Goal: Task Accomplishment & Management: Complete application form

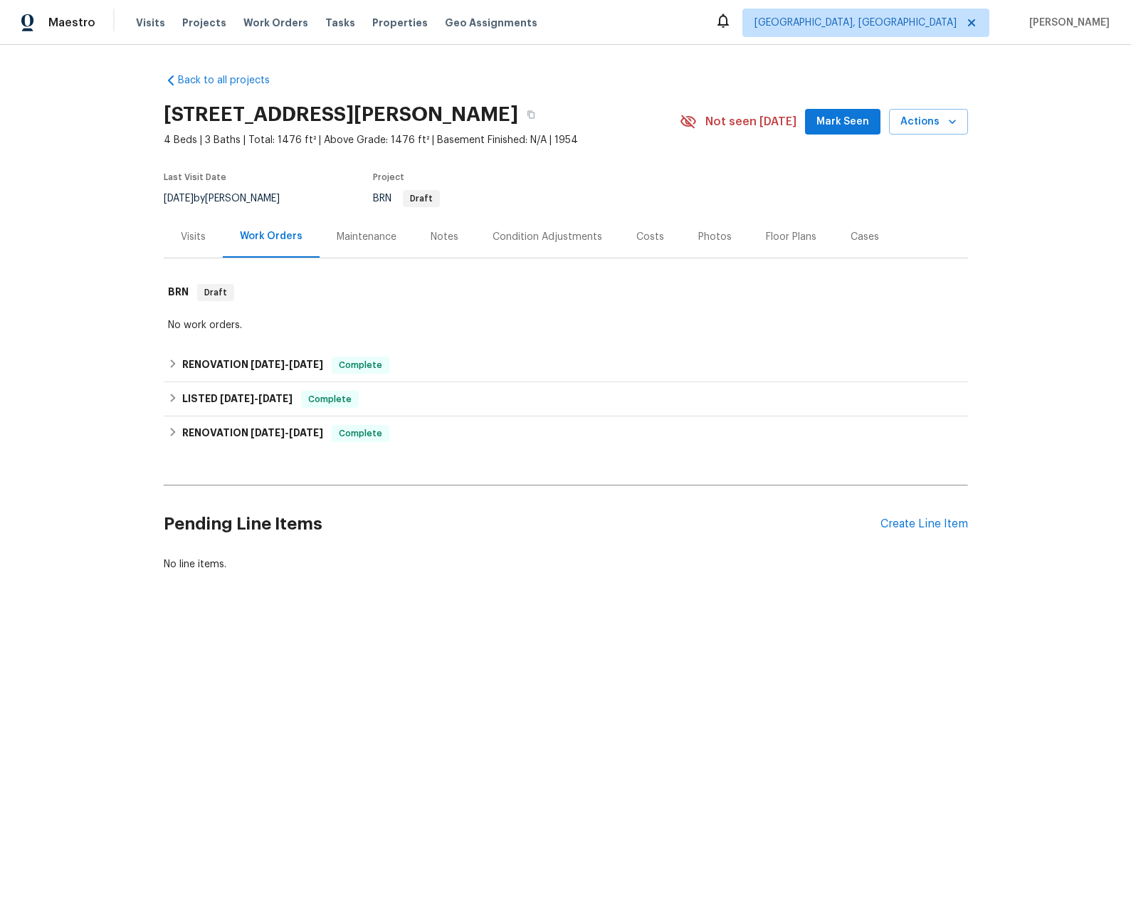
click at [172, 234] on div "Visits" at bounding box center [193, 237] width 59 height 42
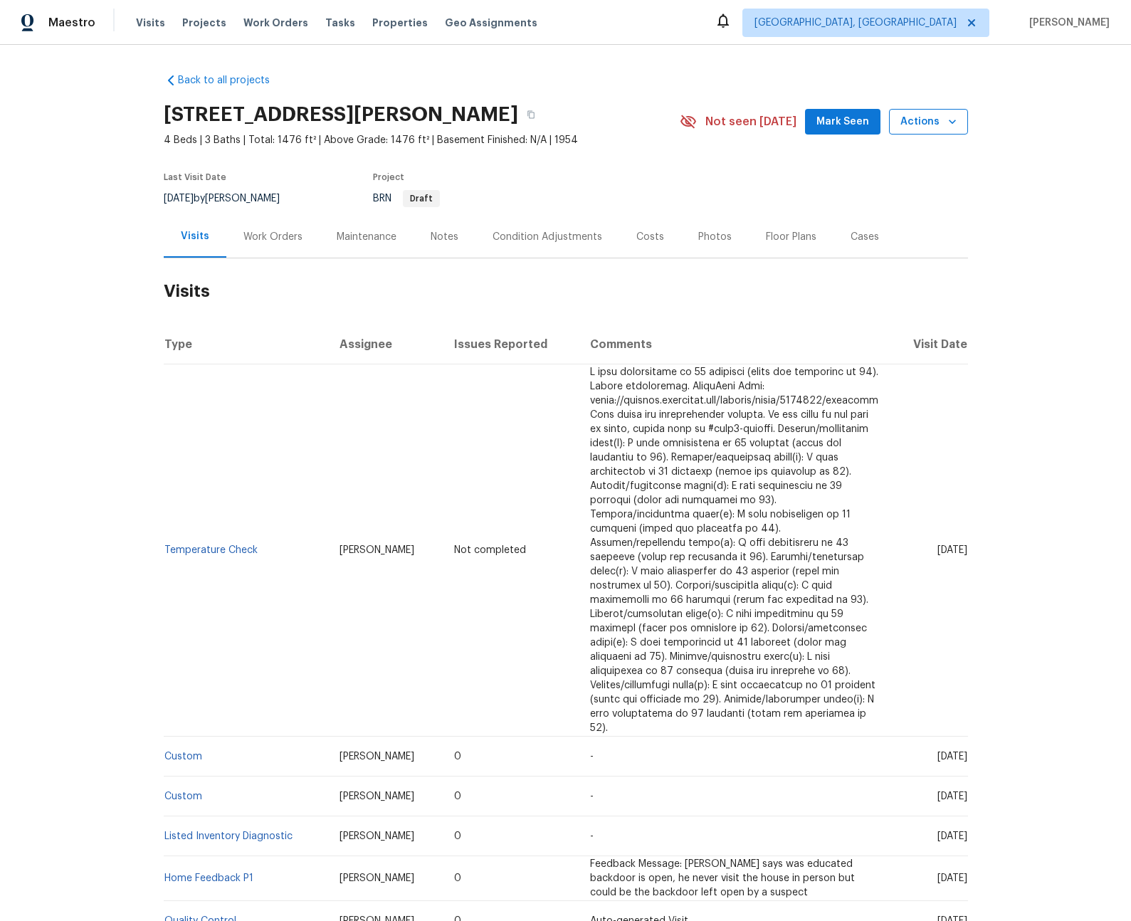
click at [945, 115] on icon "button" at bounding box center [952, 122] width 14 height 14
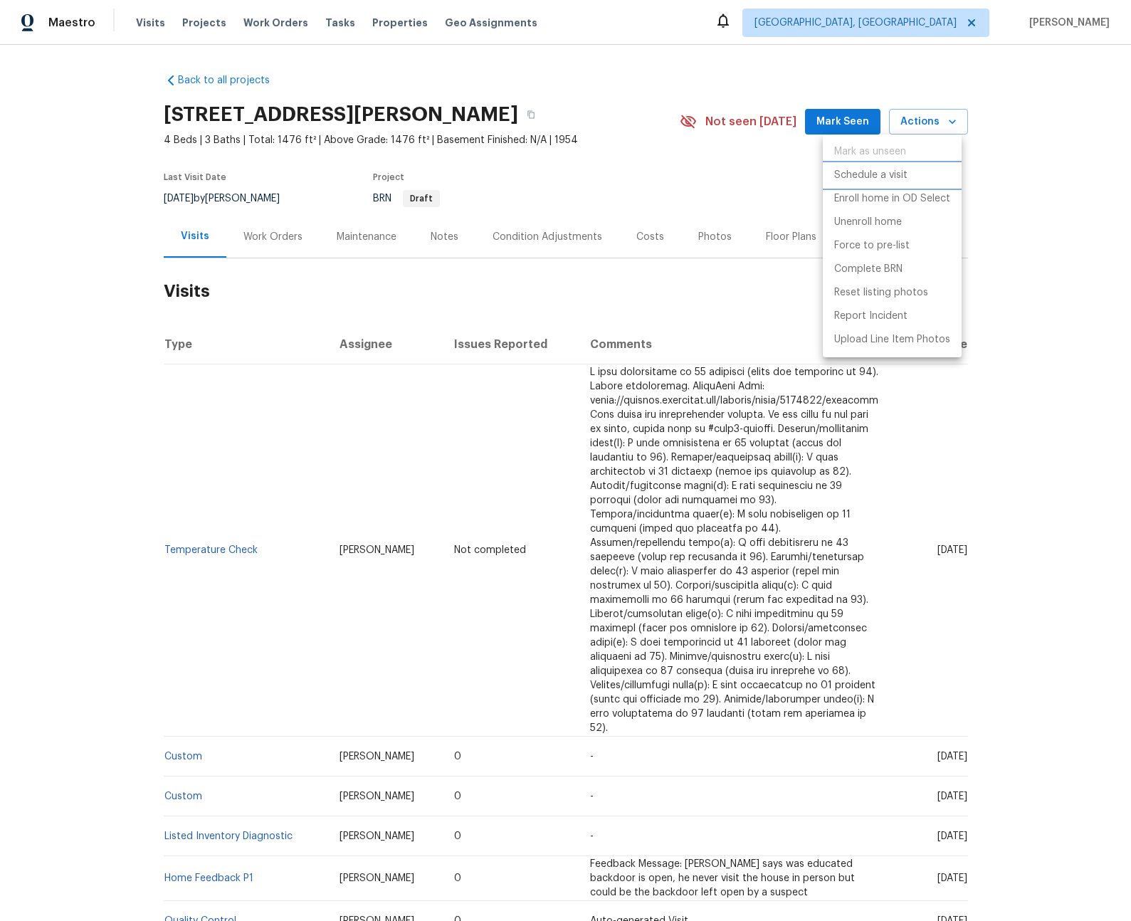
click at [872, 182] on p "Schedule a visit" at bounding box center [870, 175] width 73 height 15
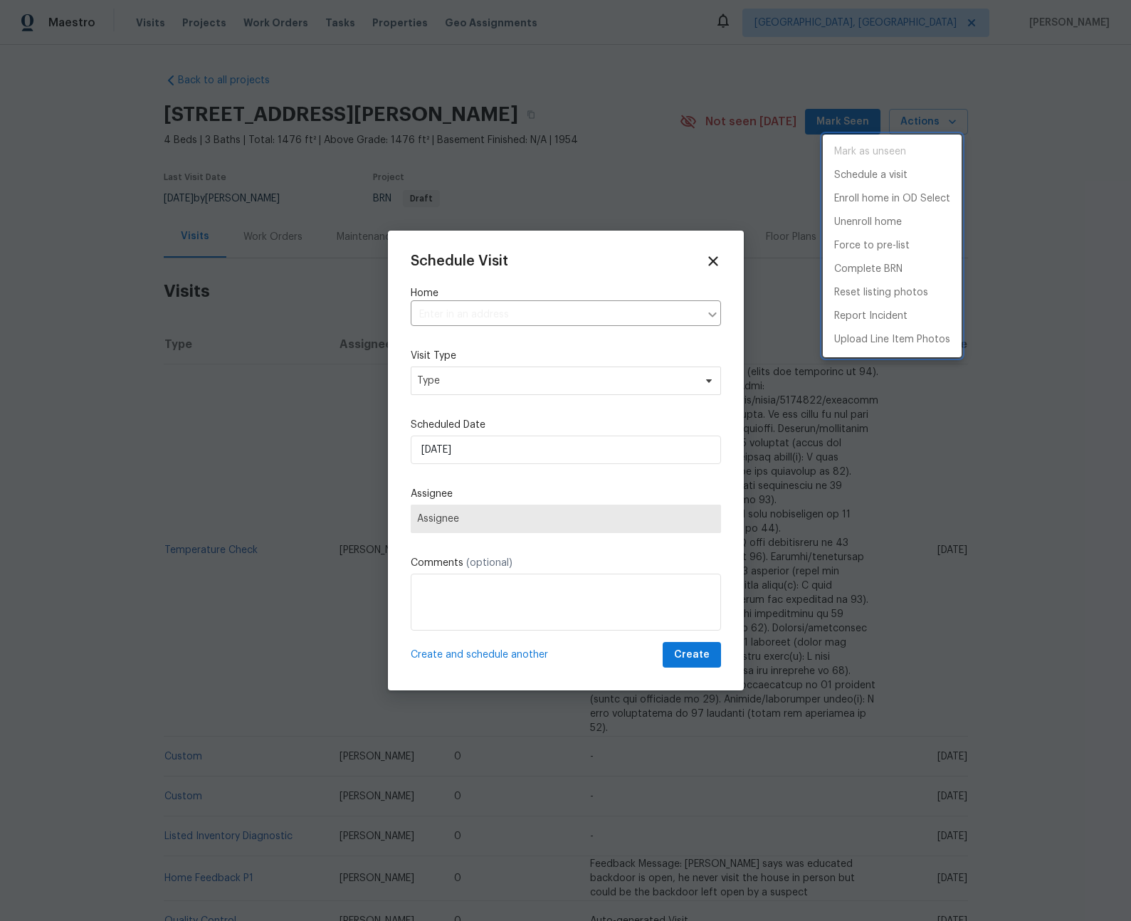
type input "[STREET_ADDRESS][PERSON_NAME]"
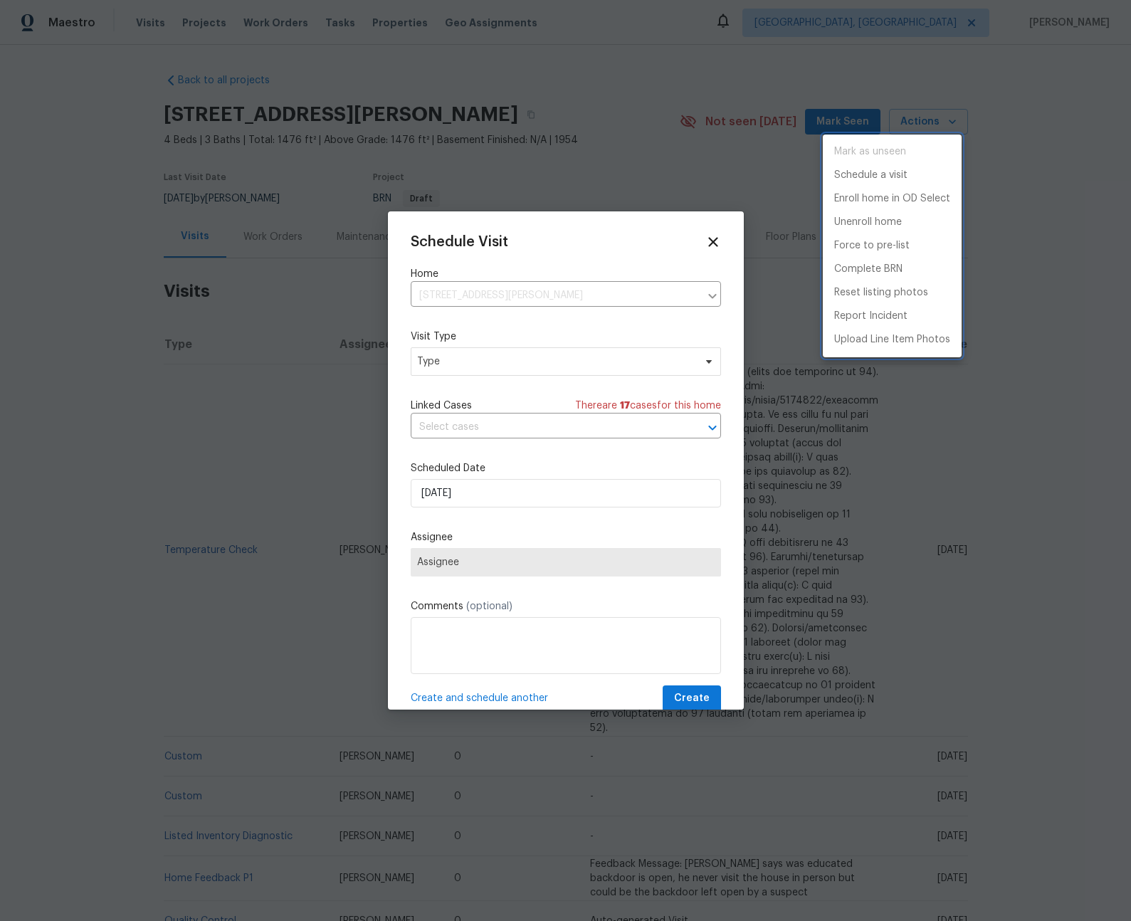
click at [513, 368] on div at bounding box center [565, 460] width 1131 height 921
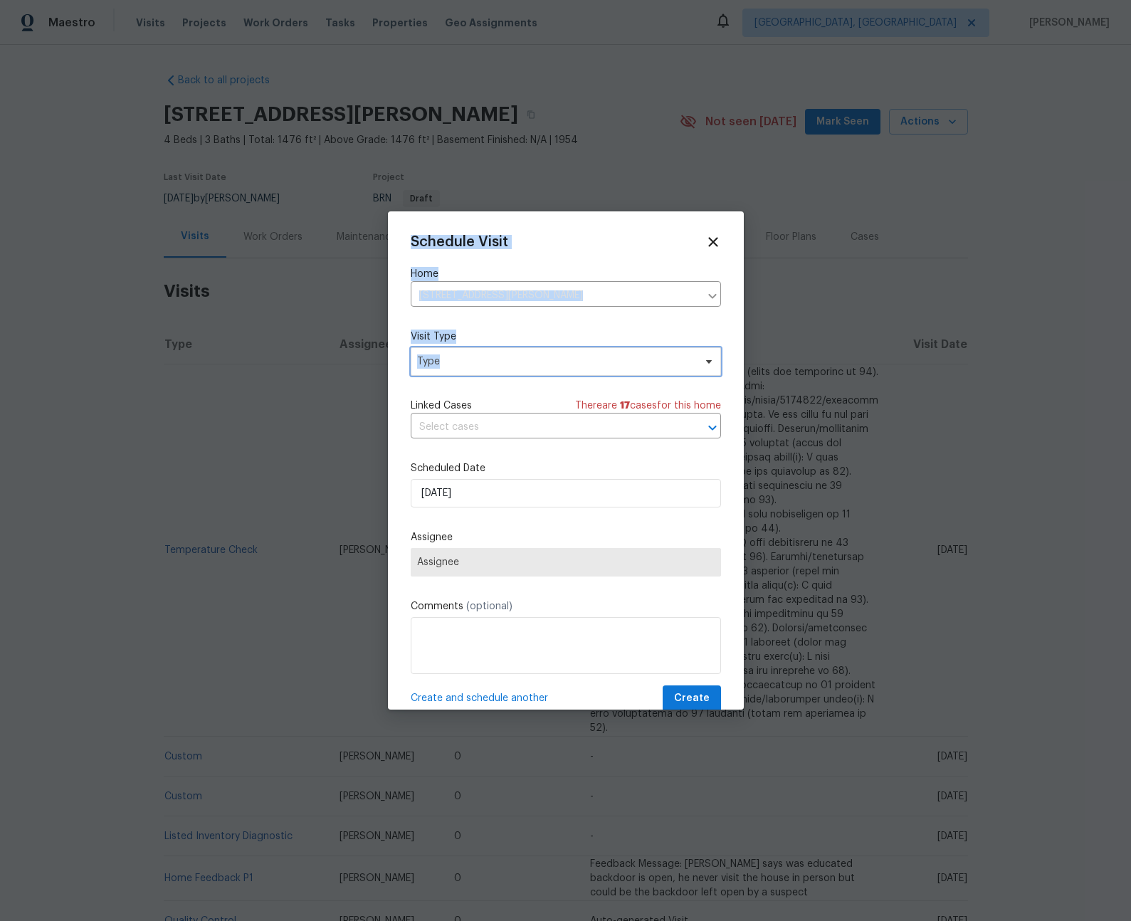
click at [464, 367] on span "Type" at bounding box center [555, 362] width 277 height 14
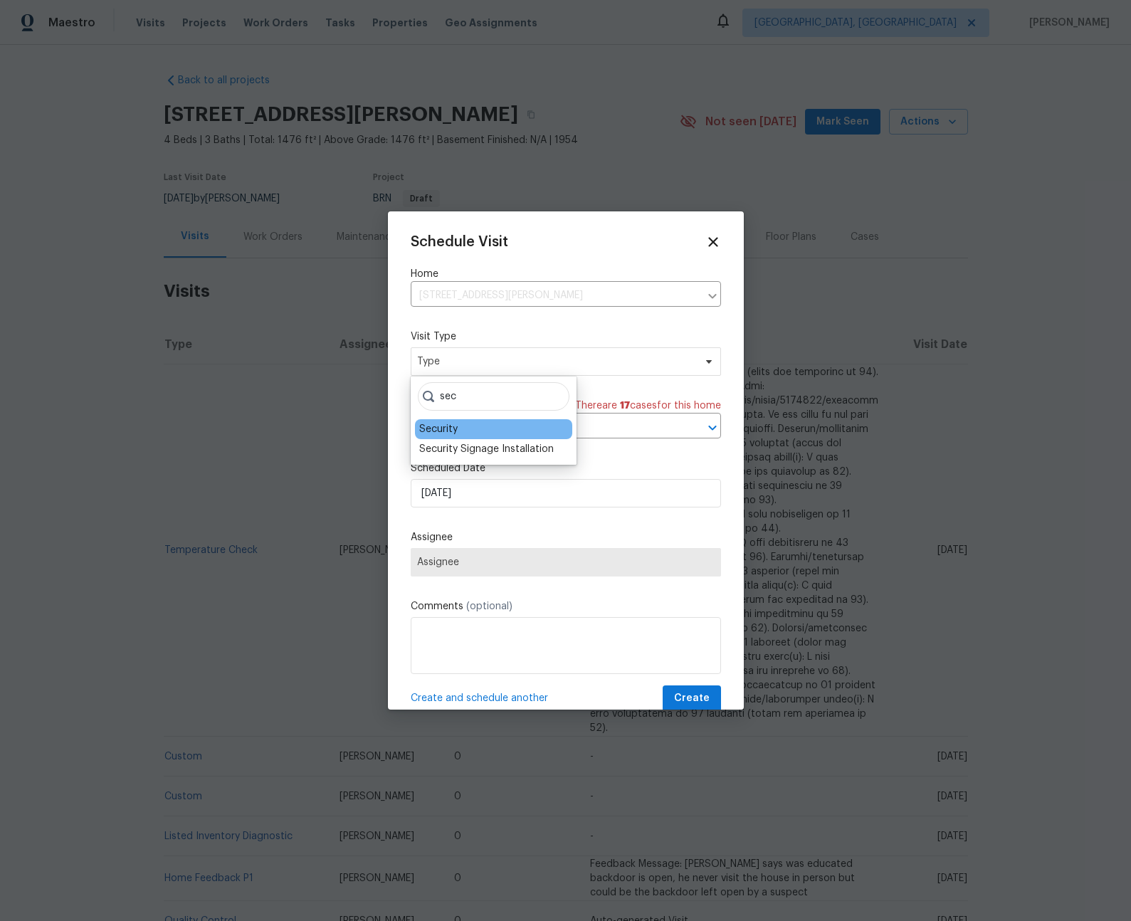
type input "sec"
click at [449, 426] on div "Security" at bounding box center [438, 429] width 38 height 14
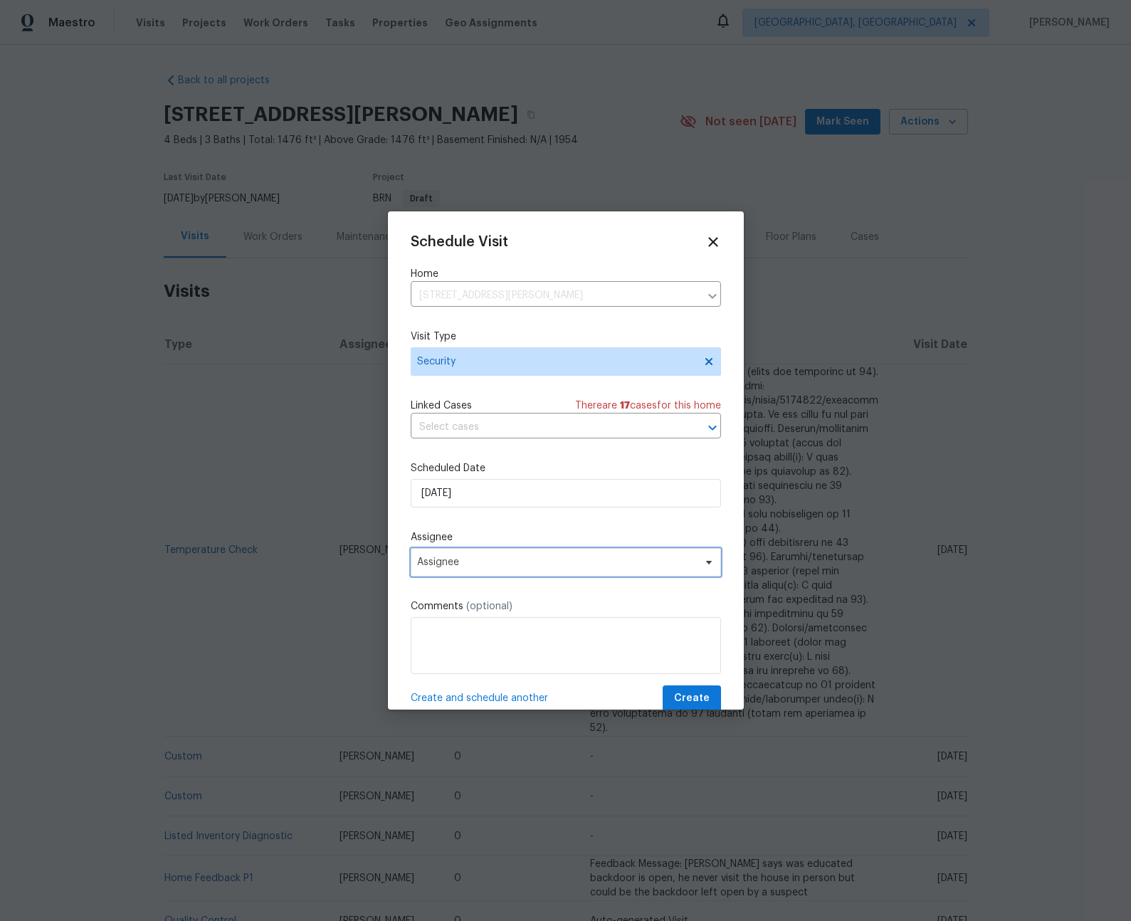
click at [472, 575] on span "Assignee" at bounding box center [566, 562] width 310 height 28
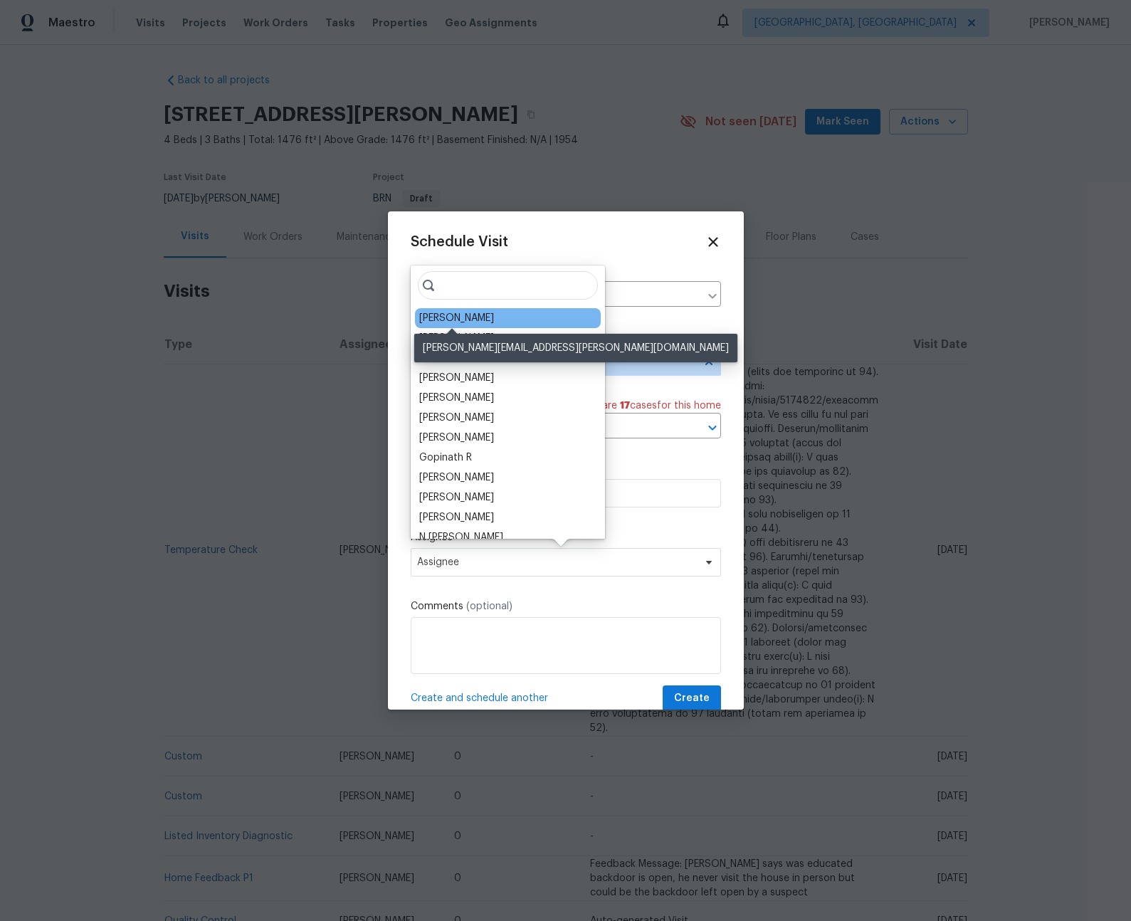
click at [456, 320] on div "[PERSON_NAME]" at bounding box center [456, 318] width 75 height 14
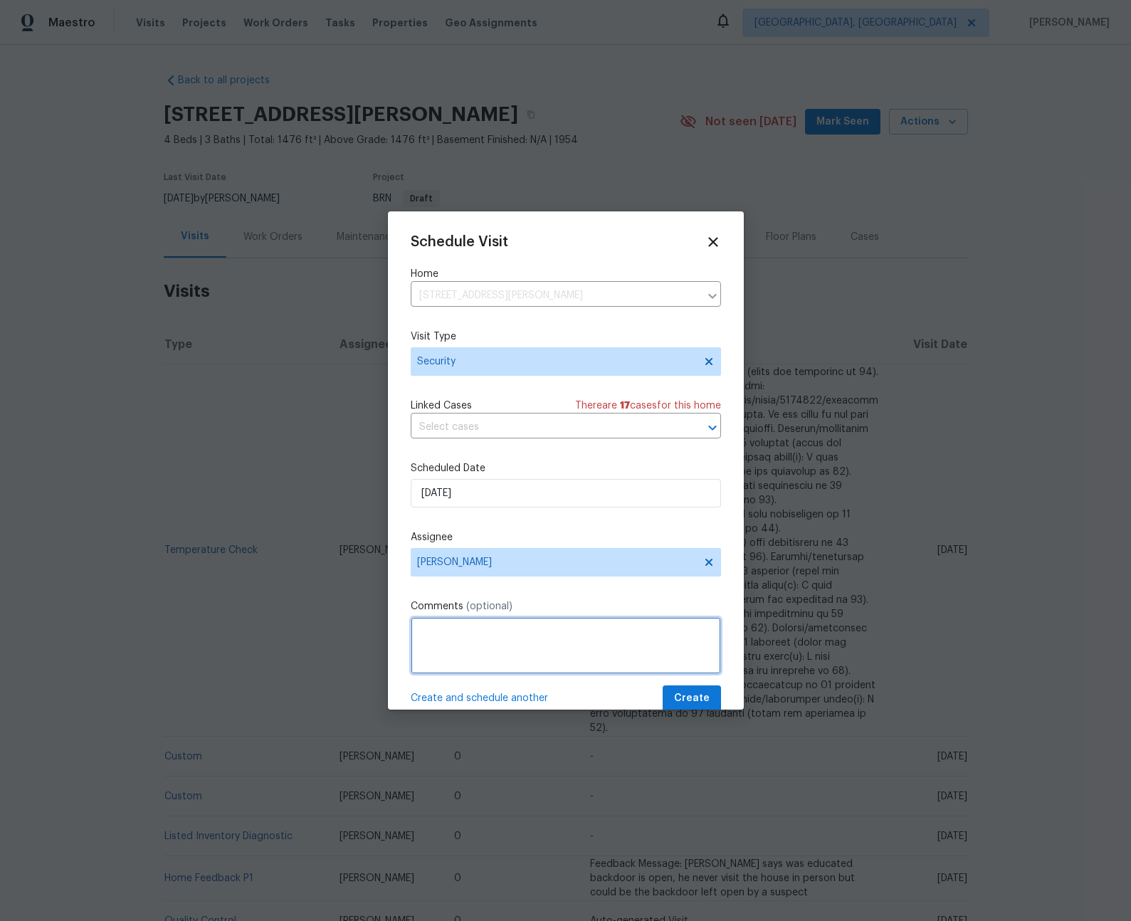
click at [481, 656] on textarea at bounding box center [566, 645] width 310 height 57
type textarea "-"
paste textarea "Rental Scammer has obtained the LB code. Please visit and change the code asap.…"
type textarea "Rental Scammer has obtained the LB code. Please visit and change the code asap.…"
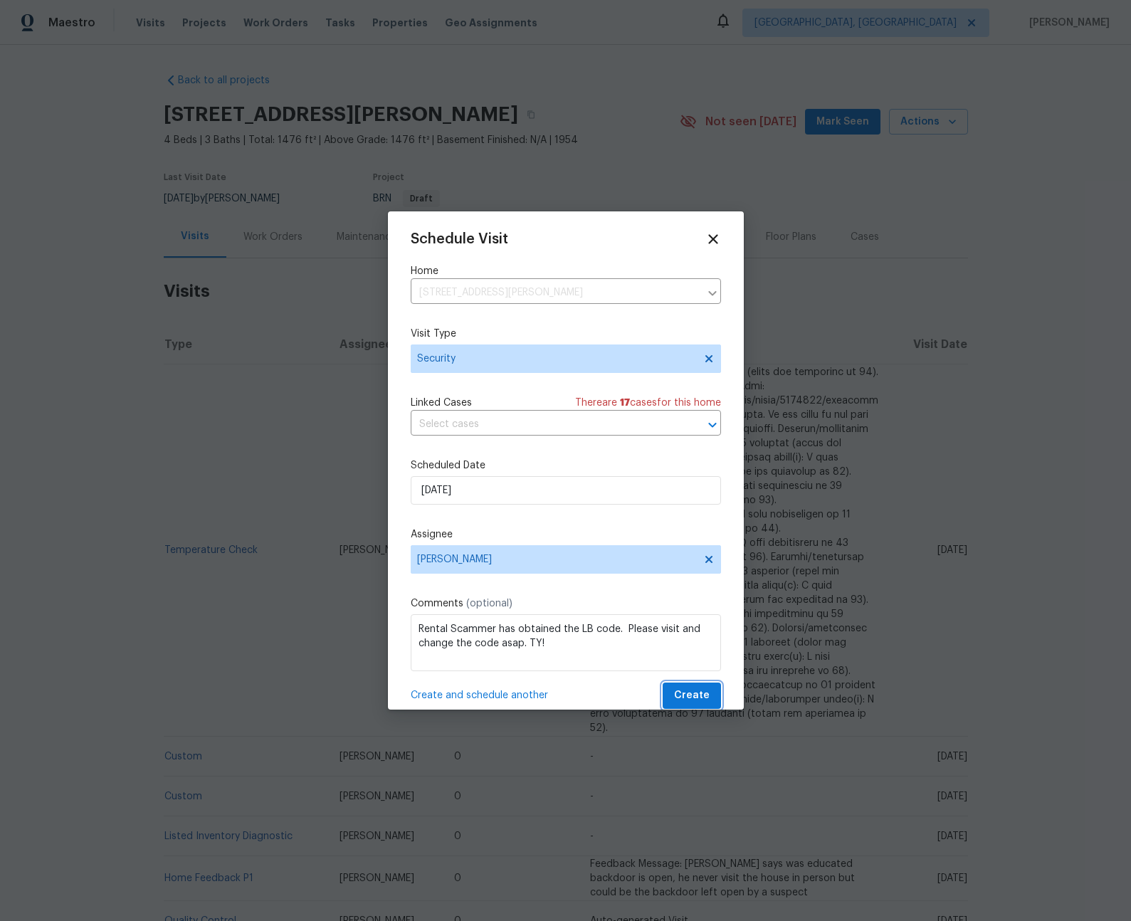
click at [663, 683] on button "Create" at bounding box center [692, 696] width 58 height 26
